Goal: Information Seeking & Learning: Learn about a topic

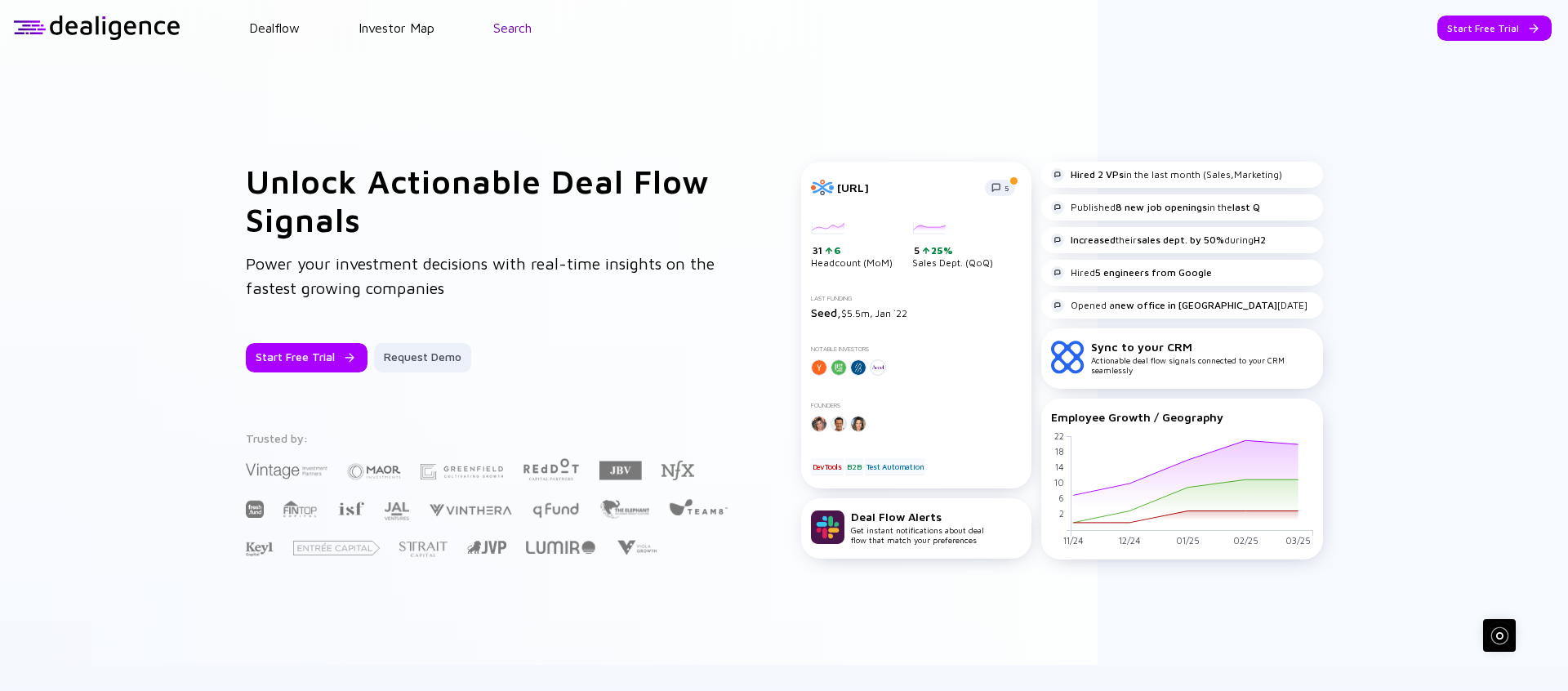
click at [523, 27] on link "Search" at bounding box center [512, 27] width 38 height 14
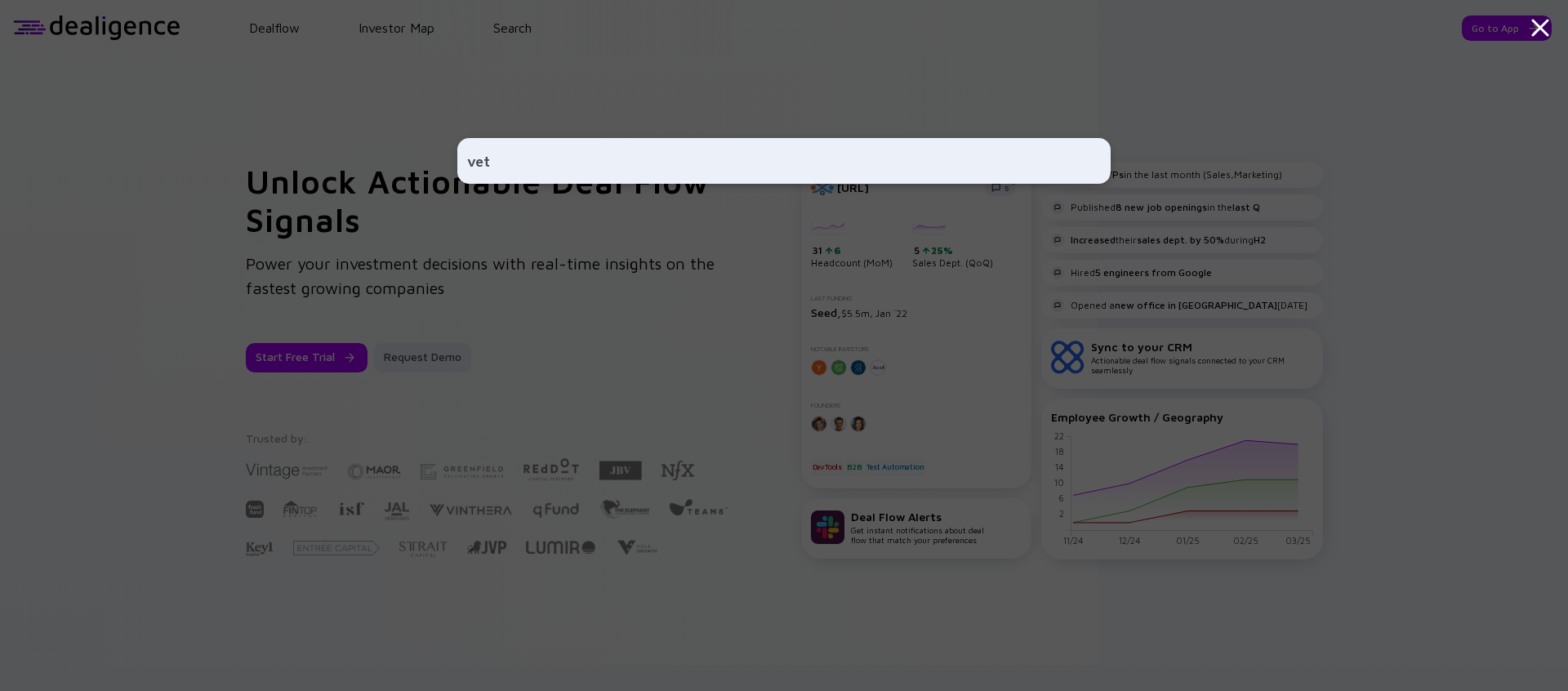
type input "vetr"
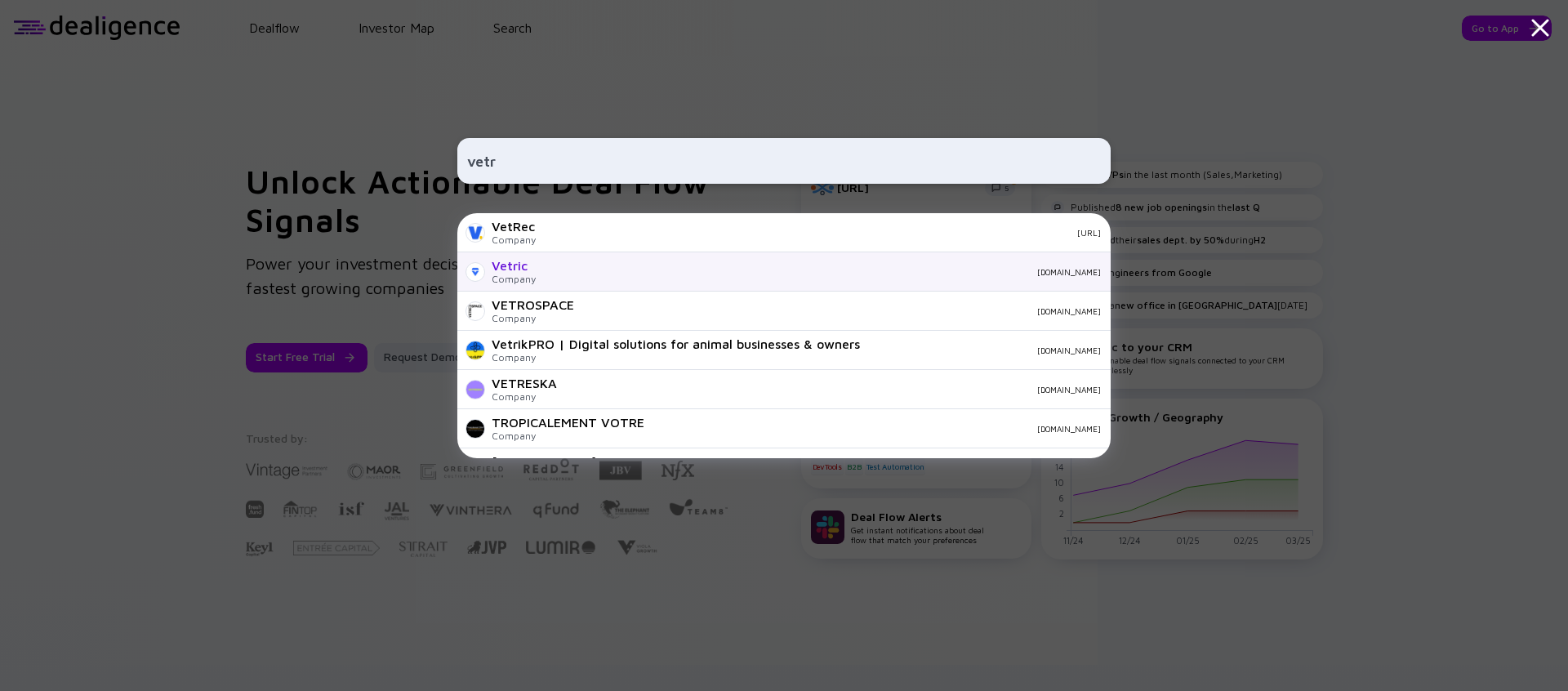
scroll to position [118, 0]
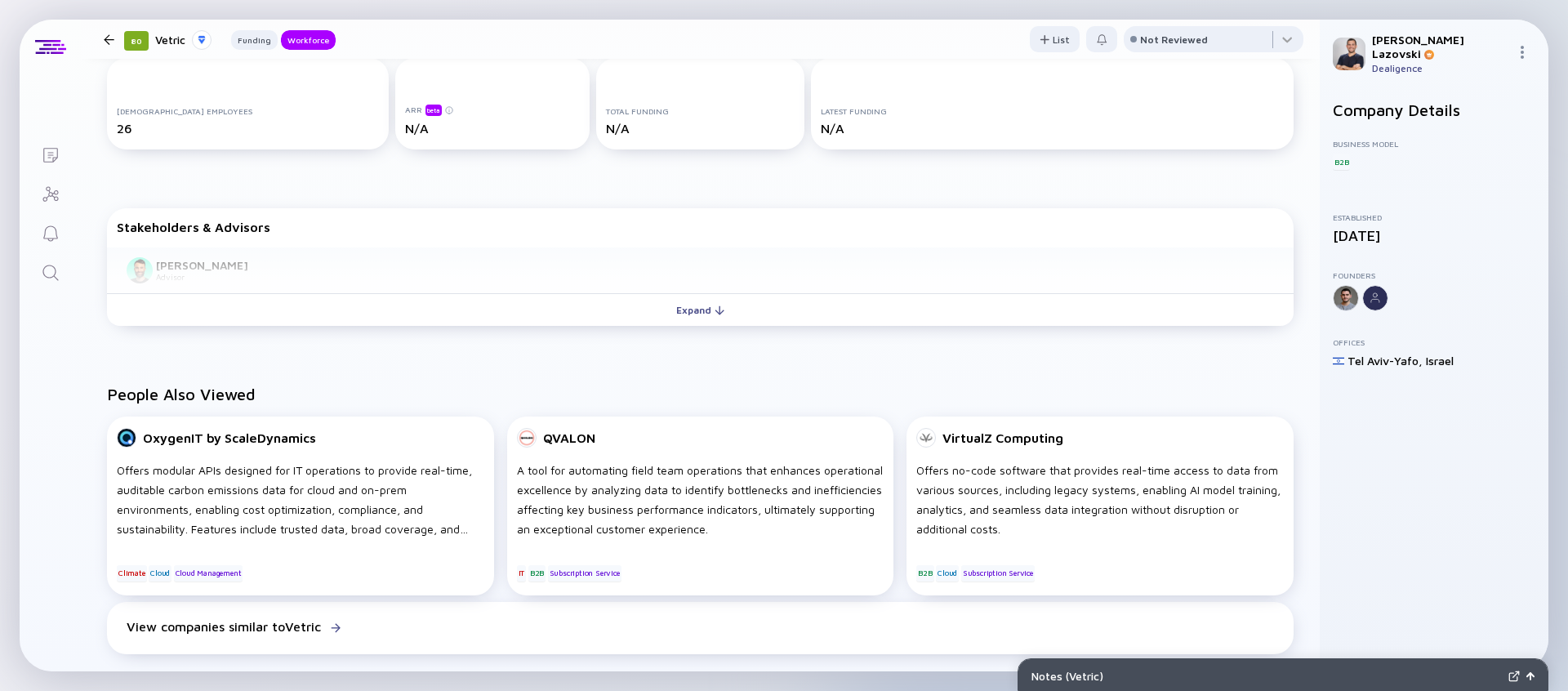
scroll to position [262, 0]
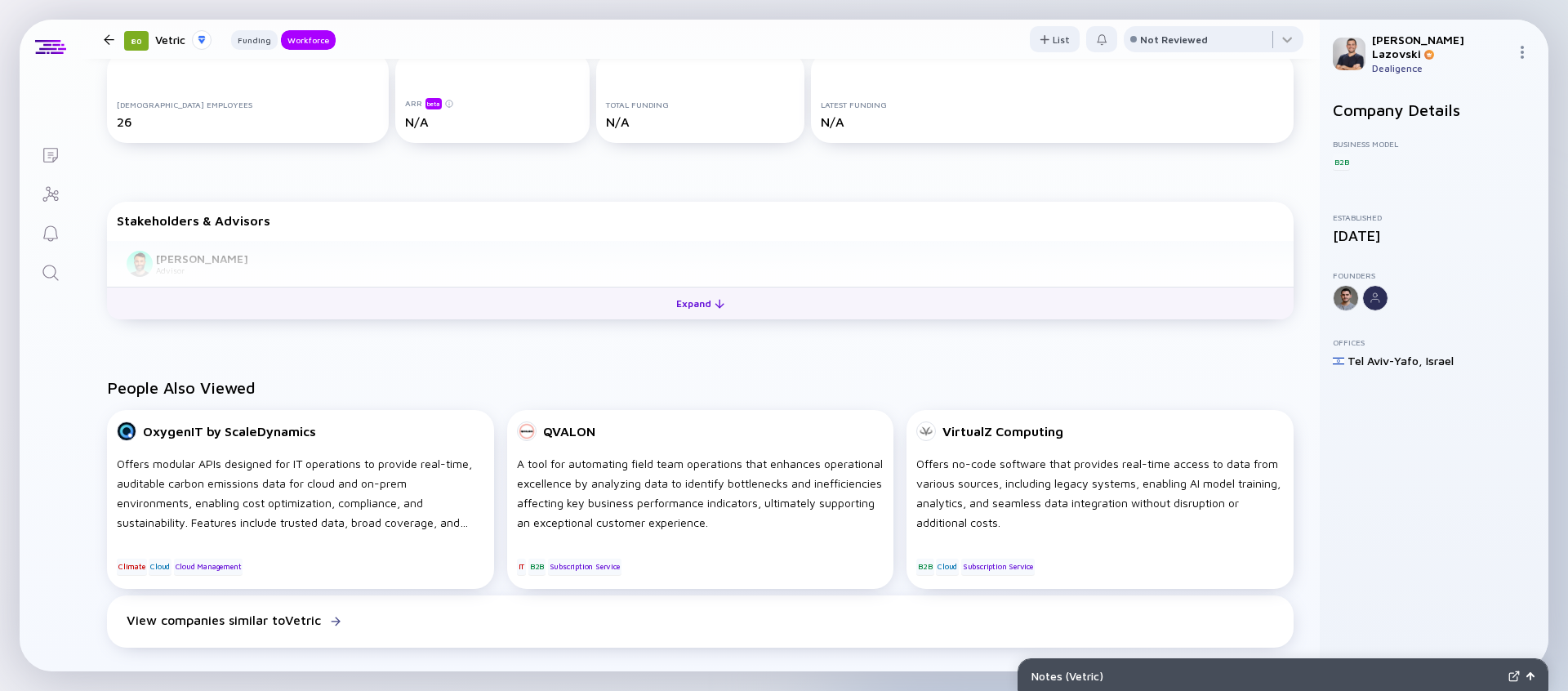
click at [523, 313] on button "Expand" at bounding box center [700, 302] width 1187 height 32
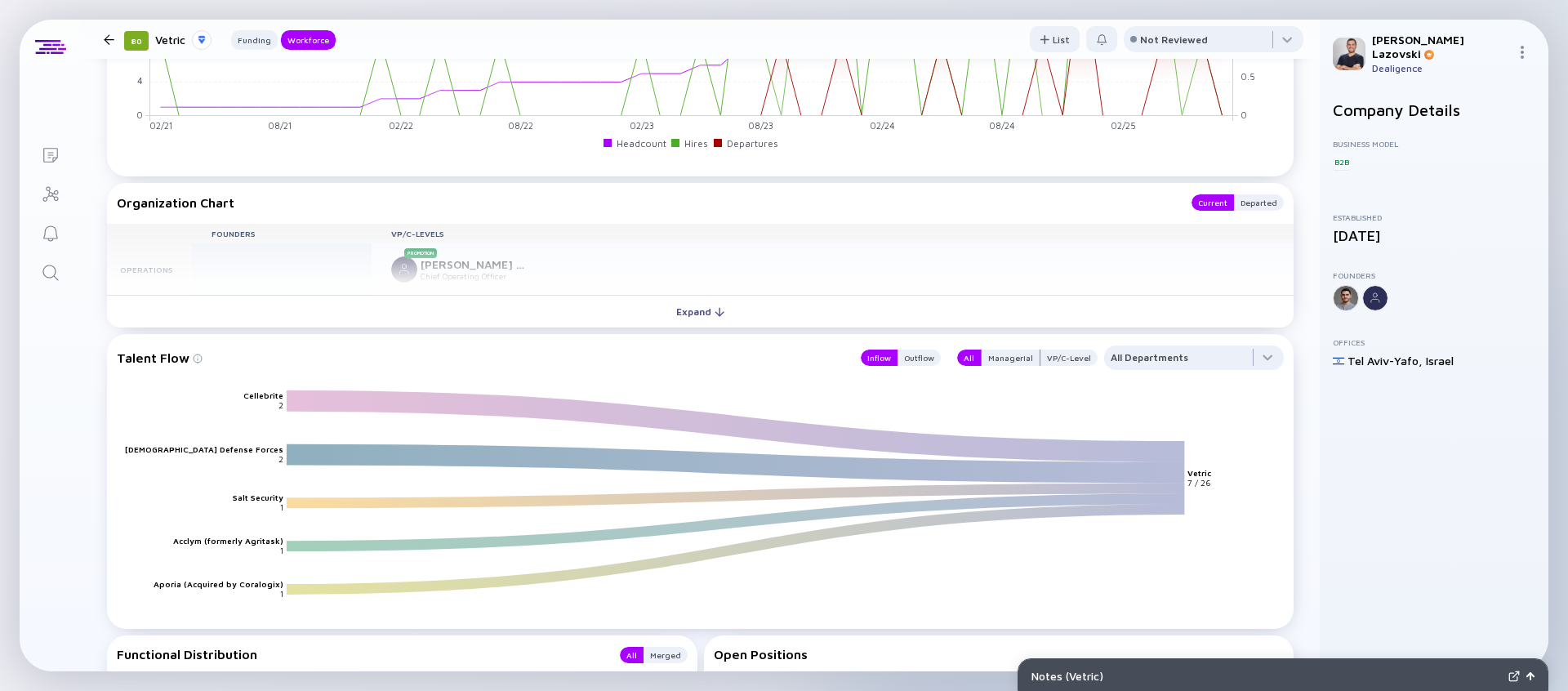
scroll to position [1183, 0]
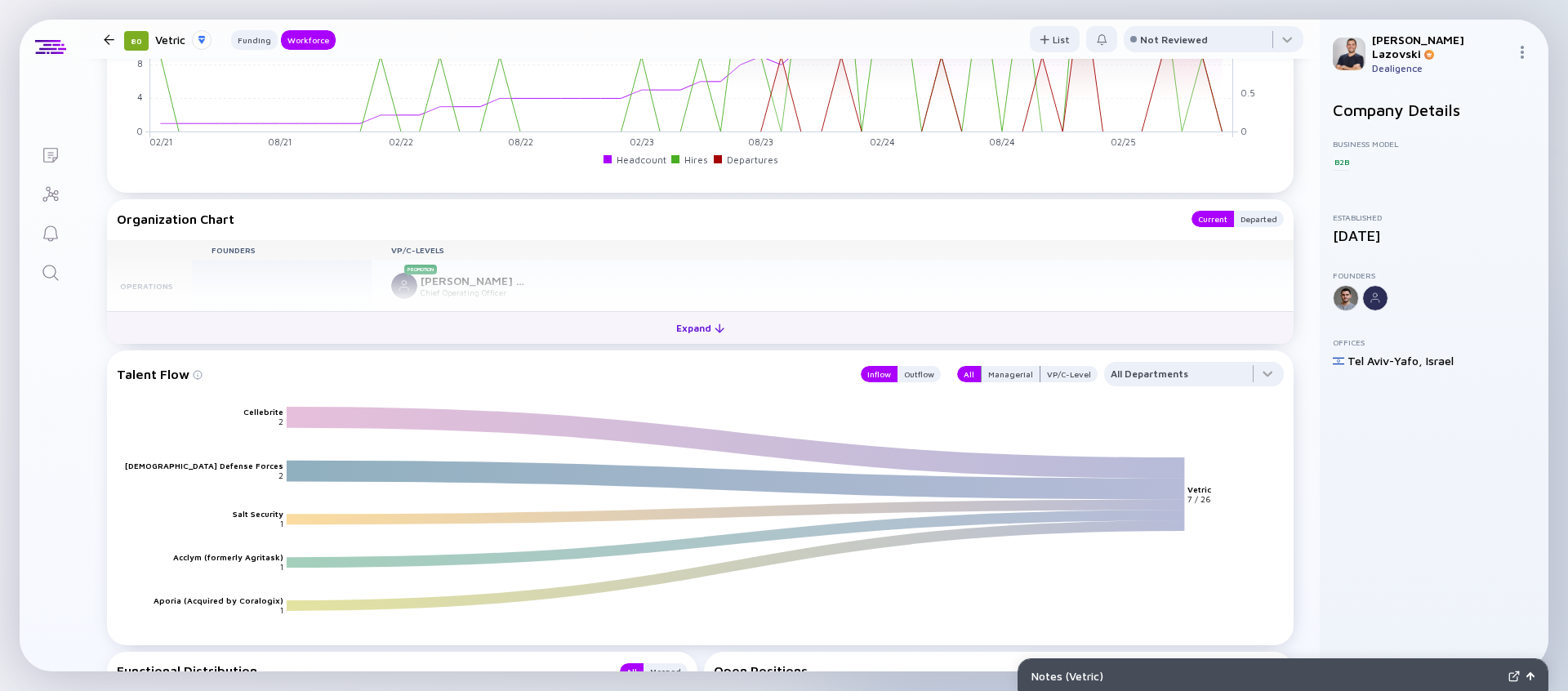
click at [409, 325] on button "Expand" at bounding box center [700, 327] width 1187 height 32
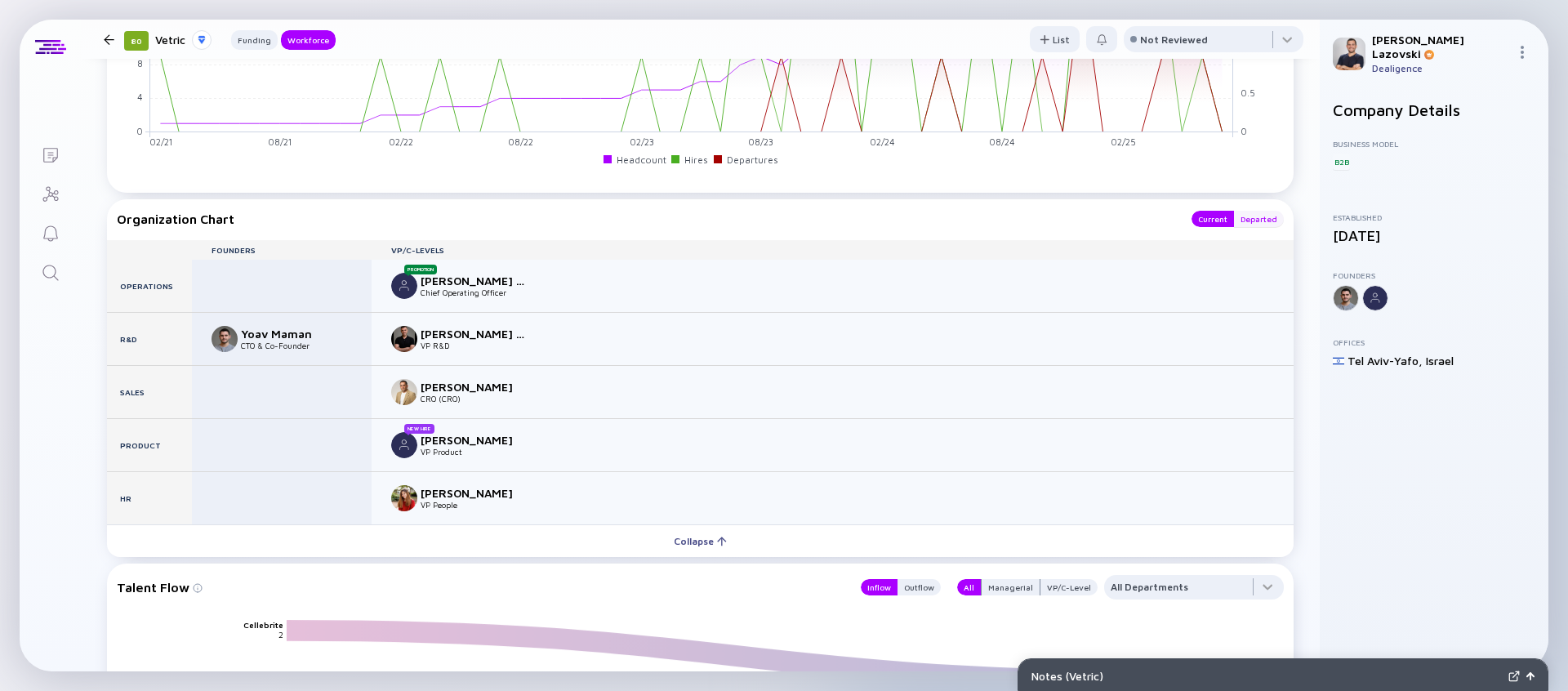
click at [1249, 214] on div "Departed" at bounding box center [1259, 218] width 49 height 16
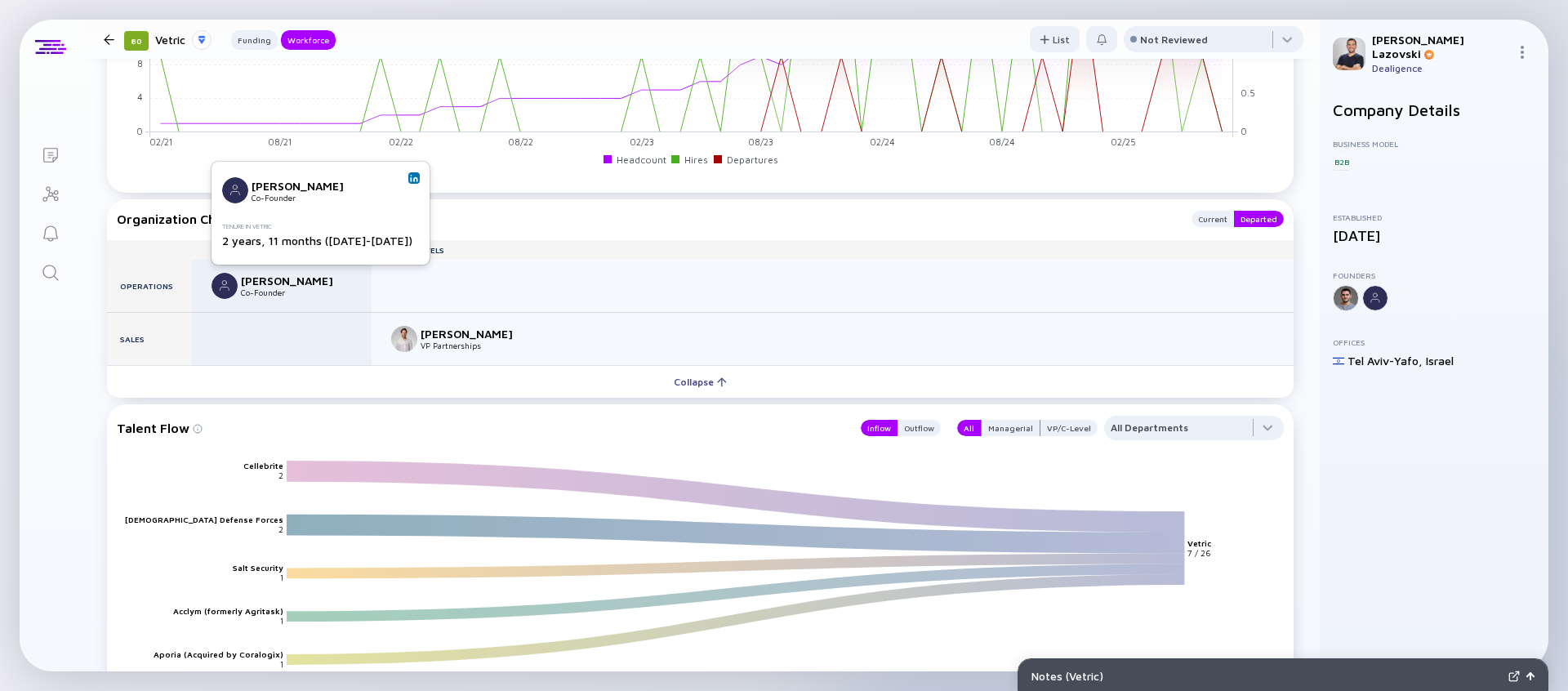
click at [396, 170] on div "Tamir Itzhak Cherniak Co-Founder Tenure in Vetric 2 years, 11 months (2022-2024)" at bounding box center [320, 213] width 218 height 103
click at [410, 176] on img at bounding box center [414, 178] width 9 height 9
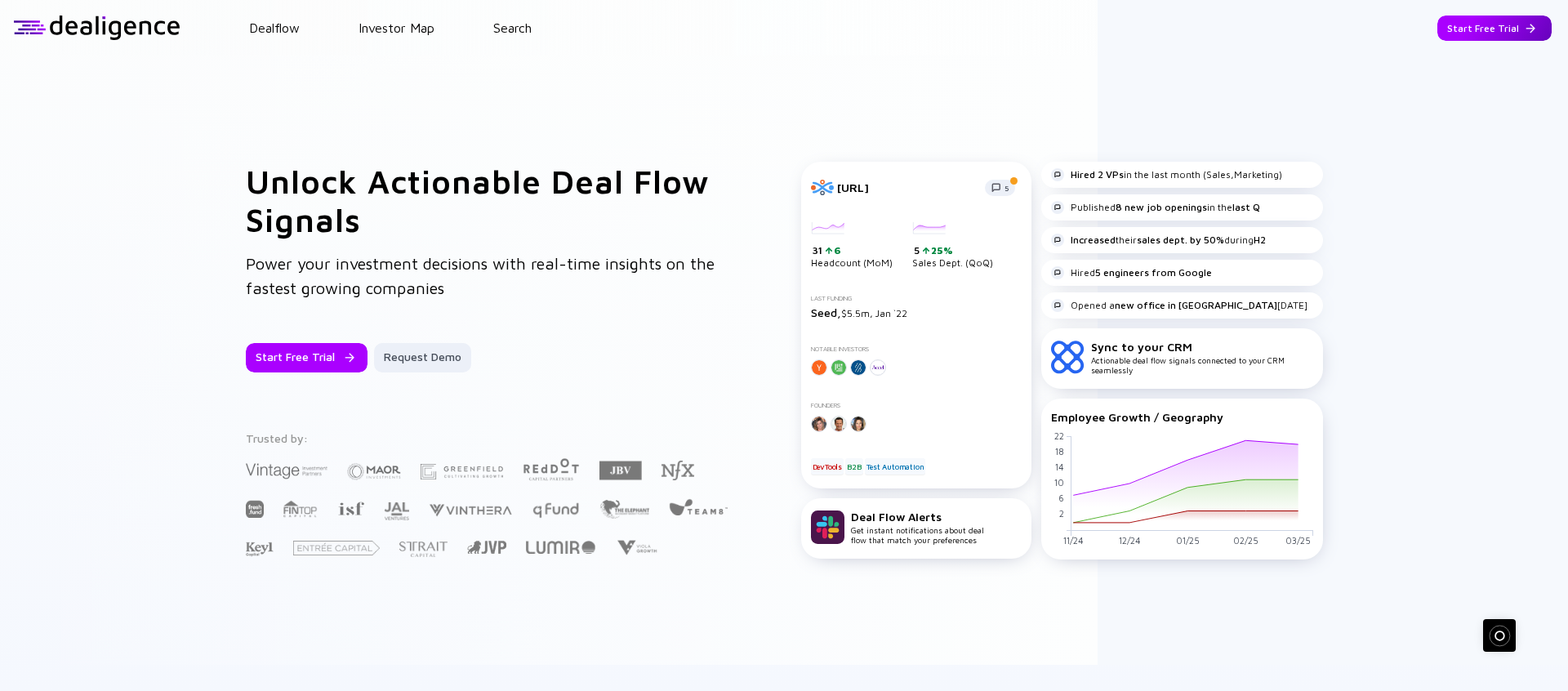
click at [1468, 30] on div "Start Free Trial" at bounding box center [1495, 28] width 114 height 26
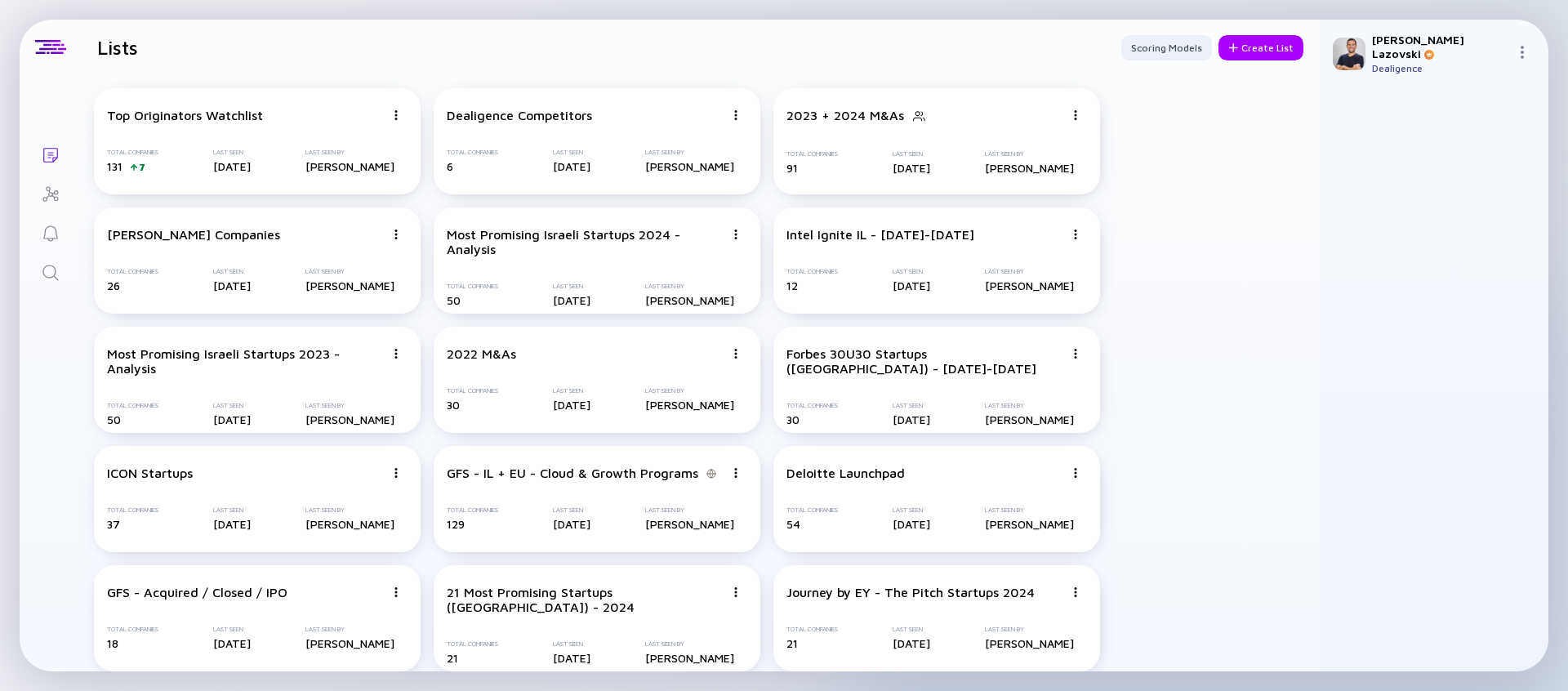
click at [1516, 49] on div at bounding box center [1525, 54] width 20 height 15
click at [1502, 72] on div "Sign Out" at bounding box center [1467, 82] width 108 height 32
